Goal: Task Accomplishment & Management: Use online tool/utility

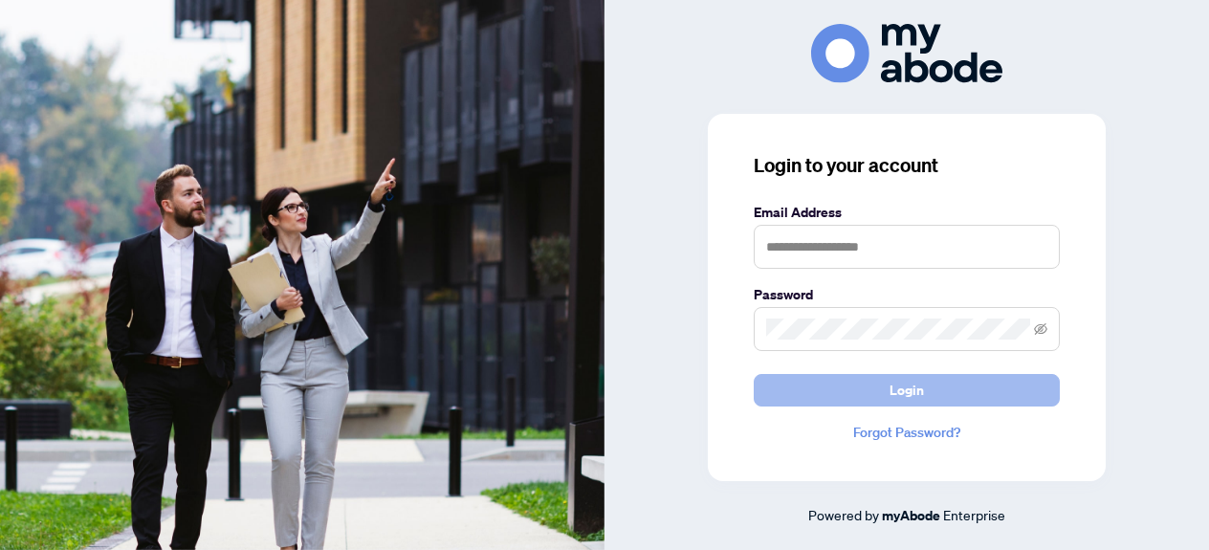
click at [906, 388] on span "Login" at bounding box center [907, 390] width 34 height 31
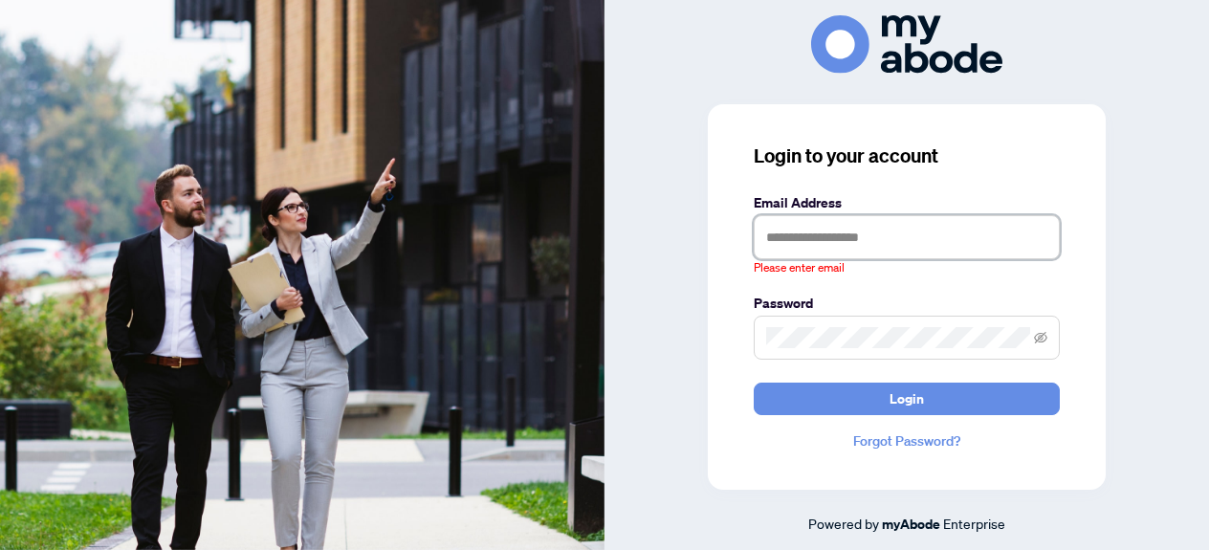
click at [824, 240] on input "text" at bounding box center [907, 237] width 306 height 44
click at [858, 239] on input "text" at bounding box center [907, 237] width 306 height 44
type input "**********"
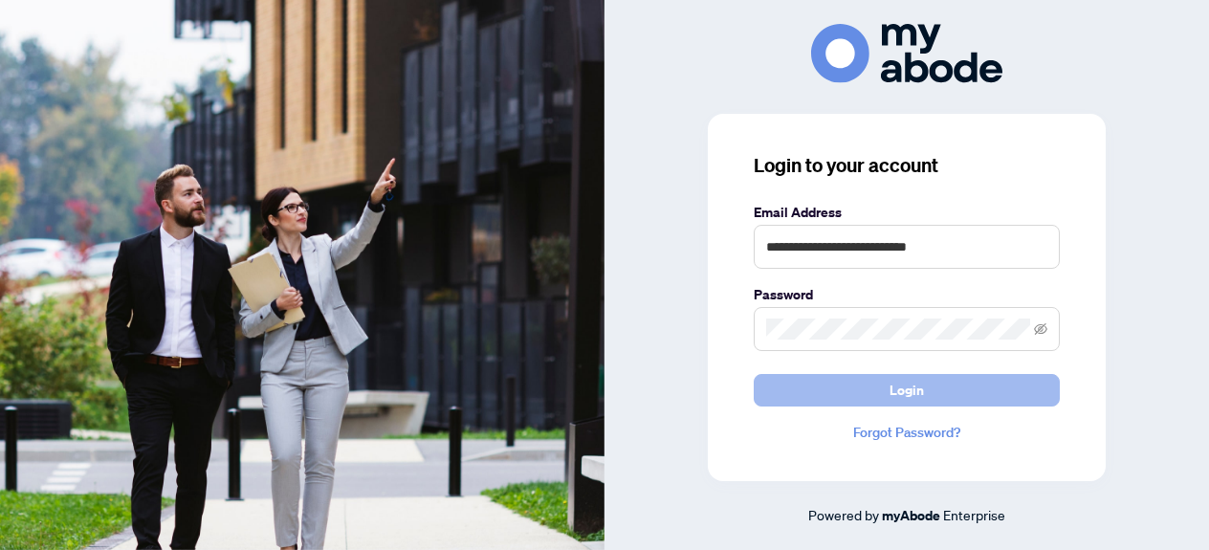
click at [921, 395] on span "Login" at bounding box center [907, 390] width 34 height 31
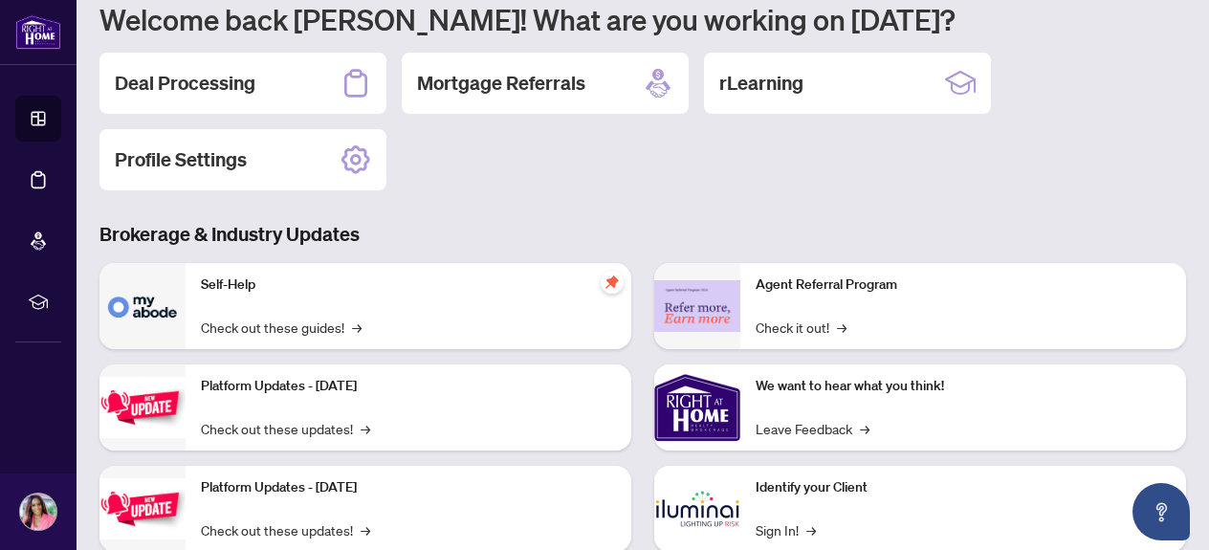
scroll to position [167, 0]
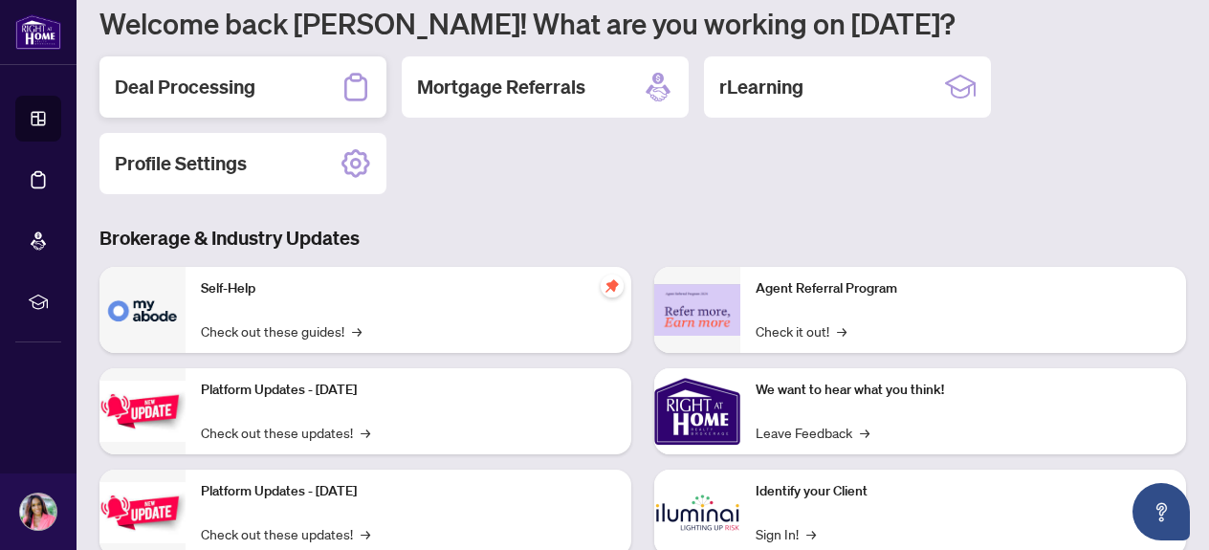
click at [264, 79] on div "Deal Processing" at bounding box center [243, 86] width 287 height 61
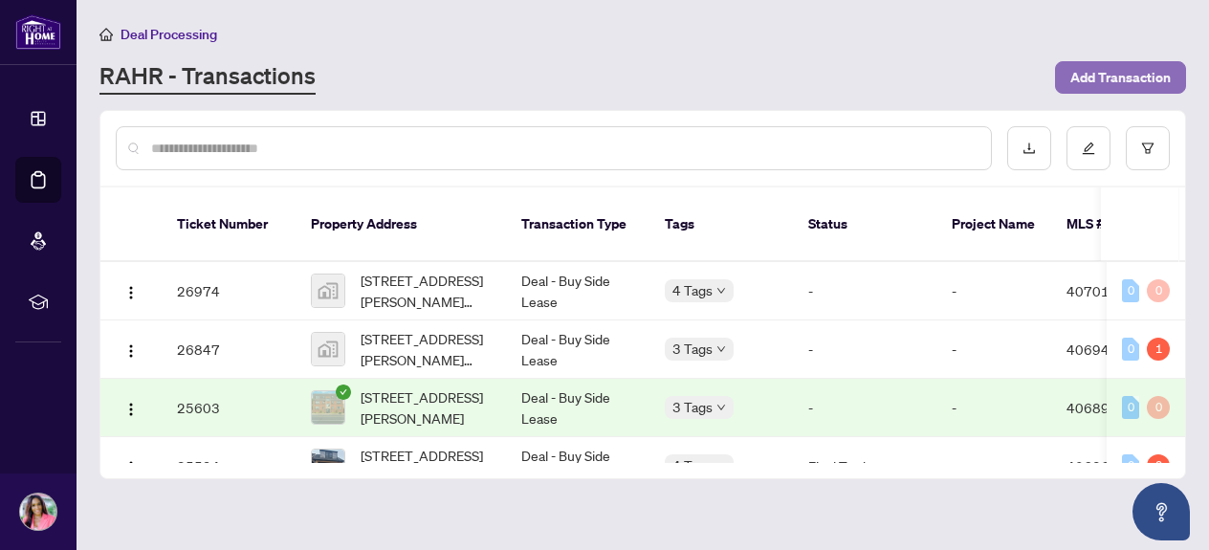
click at [1087, 82] on span "Add Transaction" at bounding box center [1121, 77] width 100 height 31
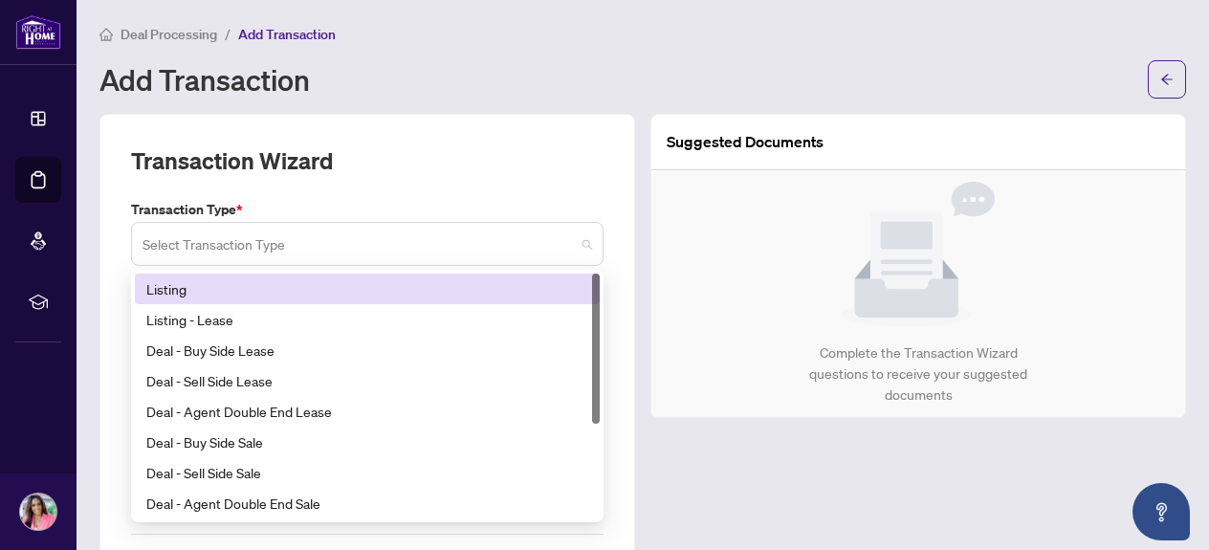
click at [584, 238] on span at bounding box center [368, 244] width 450 height 36
